Goal: Information Seeking & Learning: Learn about a topic

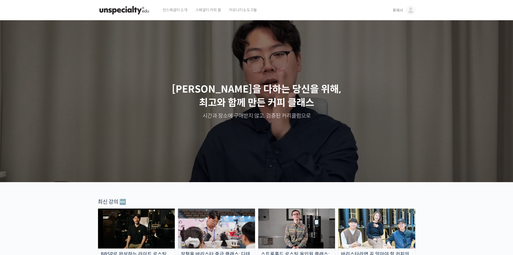
click at [412, 10] on img at bounding box center [411, 10] width 10 height 10
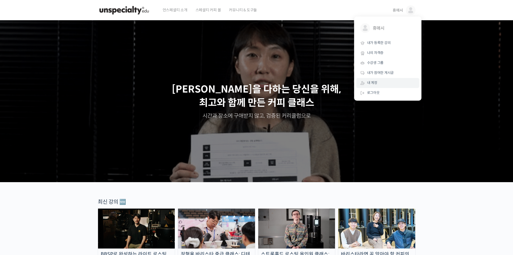
click at [376, 82] on span "내 계정" at bounding box center [372, 82] width 10 height 5
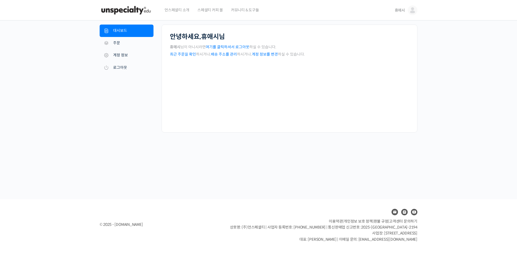
click at [413, 11] on img at bounding box center [413, 10] width 10 height 10
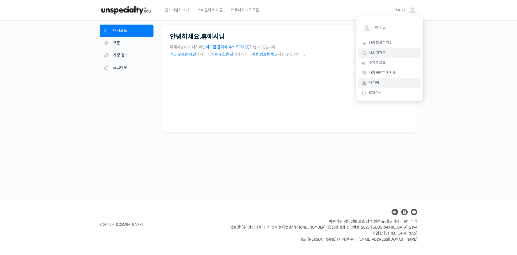
click at [386, 53] on link "나의 자격증" at bounding box center [389, 53] width 63 height 10
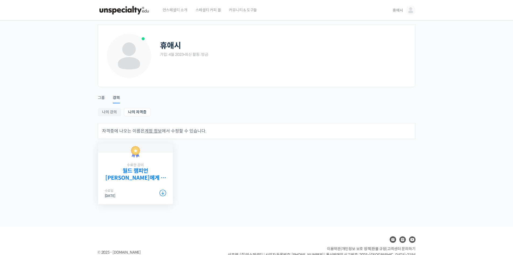
click at [151, 174] on link "월드 챔피언 [PERSON_NAME]에게 차근차근 배우는 [PERSON_NAME]의 기본기" at bounding box center [135, 173] width 61 height 13
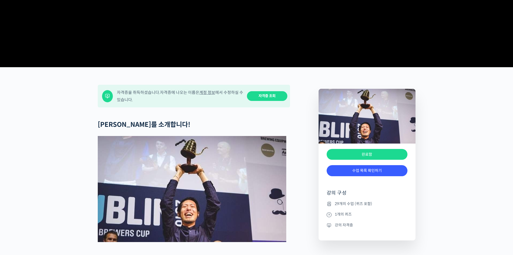
scroll to position [296, 0]
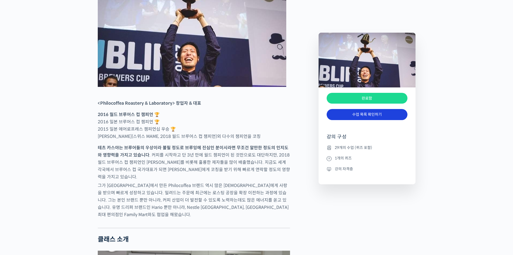
click at [380, 112] on link "수업 목록 확인하기" at bounding box center [367, 114] width 81 height 11
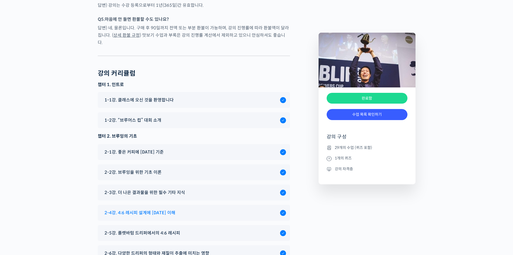
scroll to position [2297, 0]
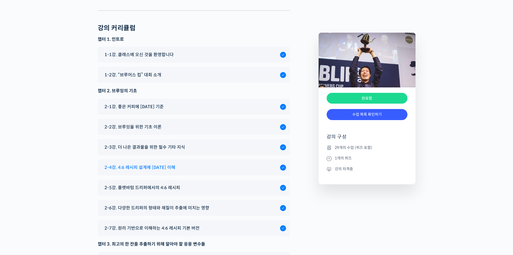
click at [281, 164] on div at bounding box center [283, 167] width 6 height 6
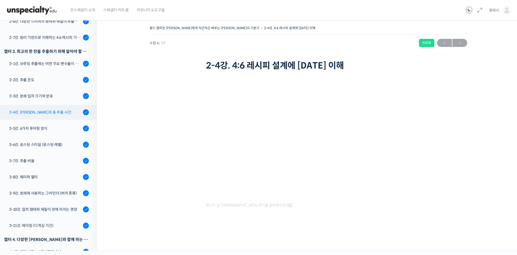
scroll to position [169, 0]
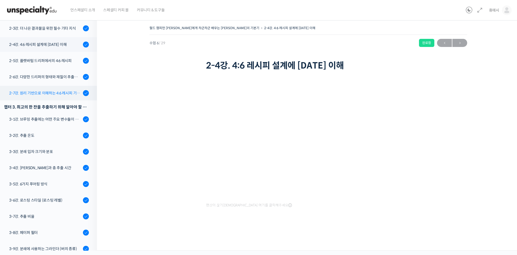
click at [59, 90] on div "2-7강. 원리 기반으로 이해하는 4:6 레시피 기본 버전" at bounding box center [45, 93] width 72 height 6
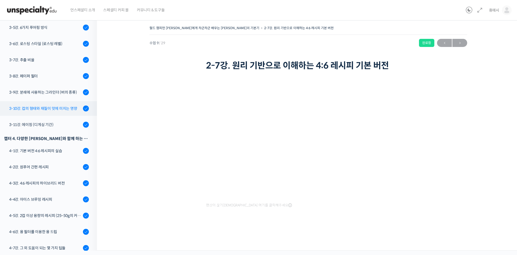
scroll to position [333, 0]
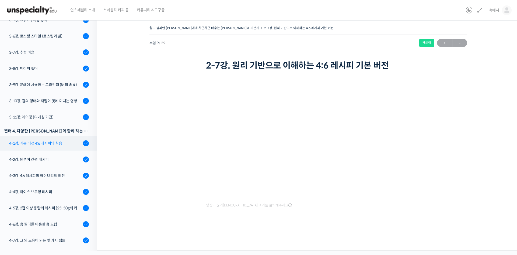
click at [60, 136] on link "4-1강. 기본 버전 4:6 레시피의 실습" at bounding box center [47, 143] width 100 height 15
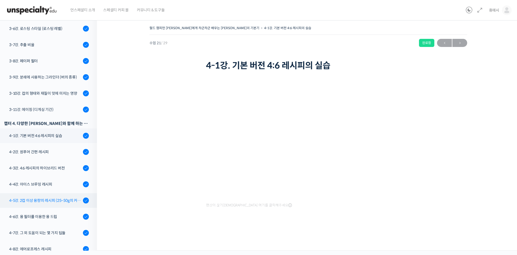
scroll to position [360, 0]
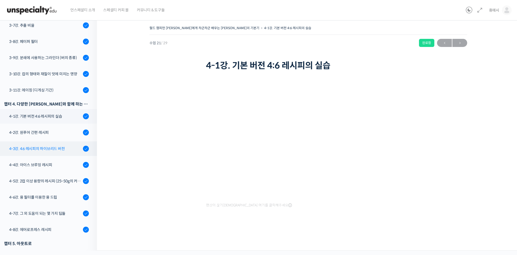
click at [50, 141] on link "4-3강. 4:6 레시피의 하이브리드 버전" at bounding box center [47, 148] width 100 height 15
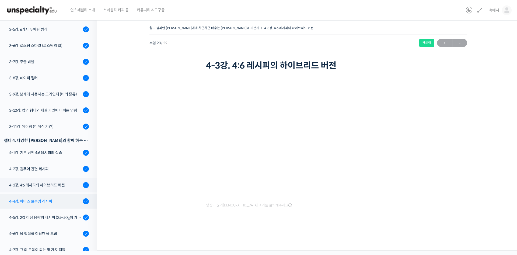
click at [48, 198] on div "4-4강. 아이스 브루잉 레시피" at bounding box center [45, 201] width 72 height 6
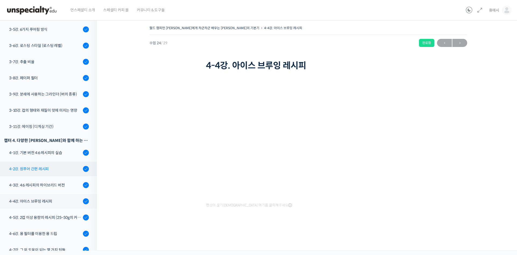
scroll to position [360, 0]
